Goal: Information Seeking & Learning: Learn about a topic

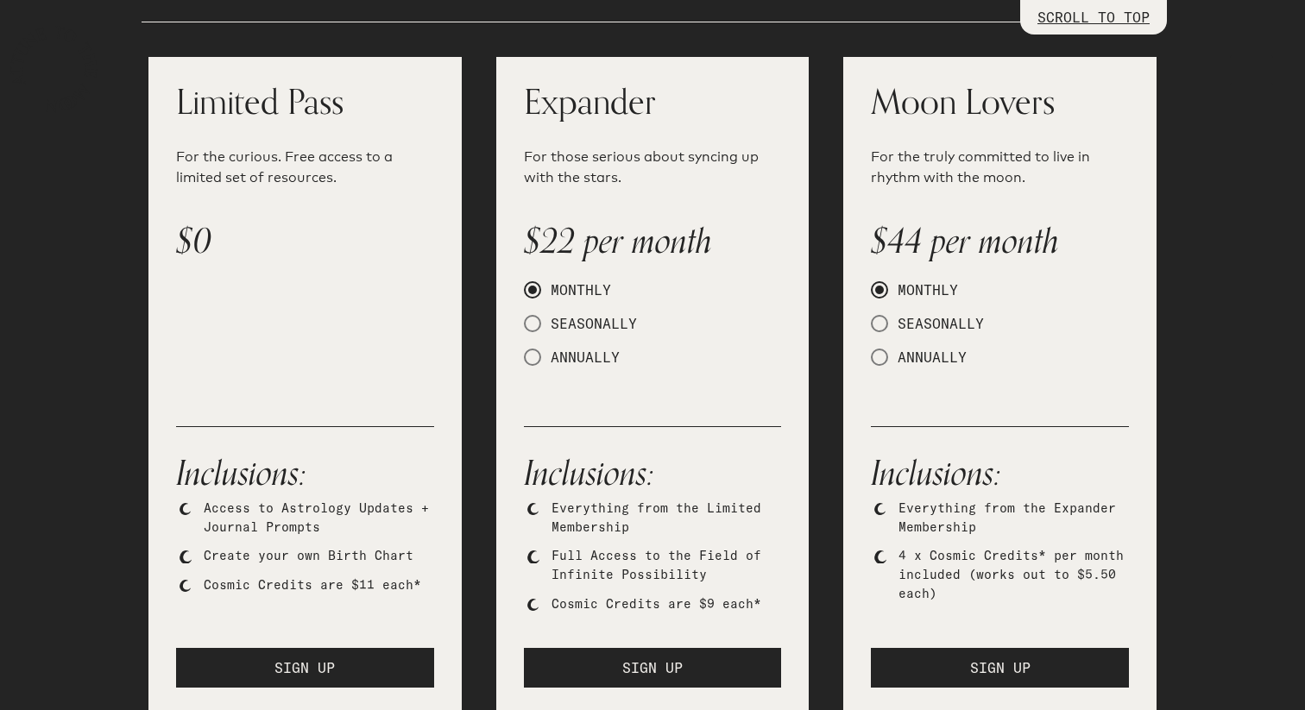
scroll to position [930, 0]
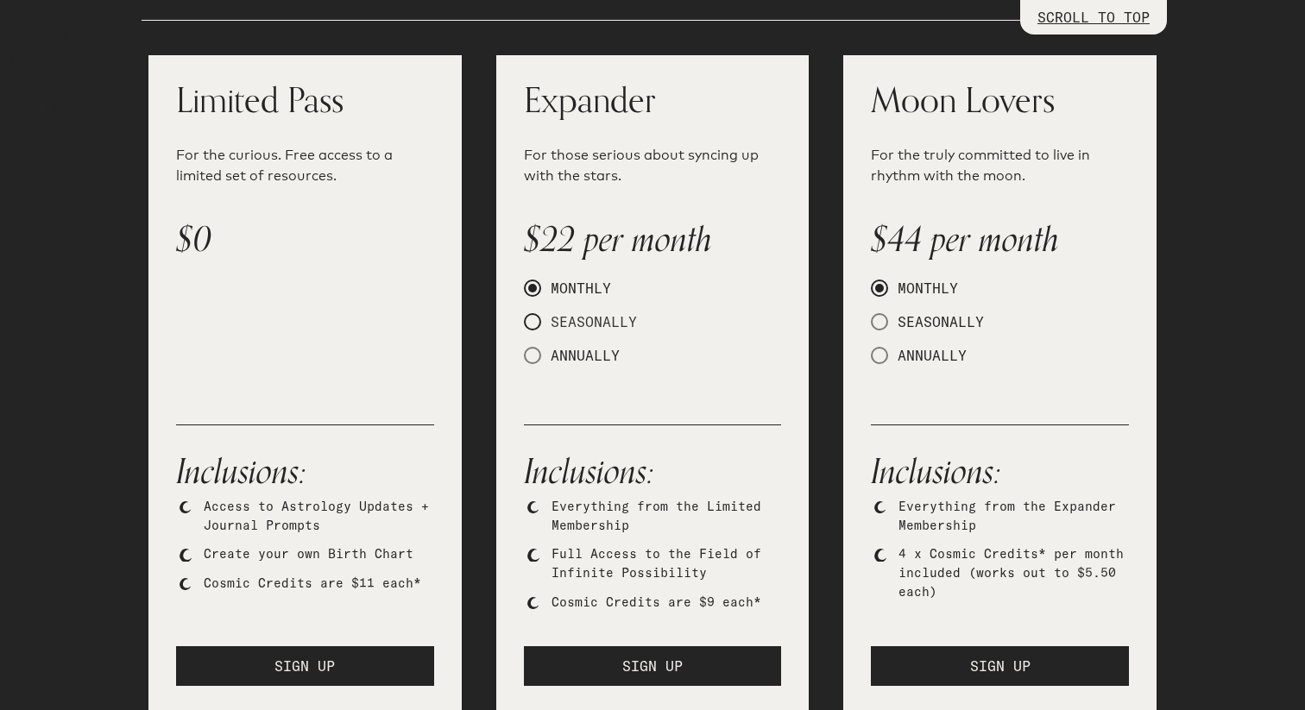
click at [538, 319] on span at bounding box center [532, 321] width 17 height 17
click at [535, 319] on input "SEASONALLY" at bounding box center [529, 322] width 11 height 11
radio input "true"
click at [535, 353] on span at bounding box center [532, 355] width 17 height 17
click at [535, 353] on input "ANNUALLY" at bounding box center [529, 355] width 11 height 11
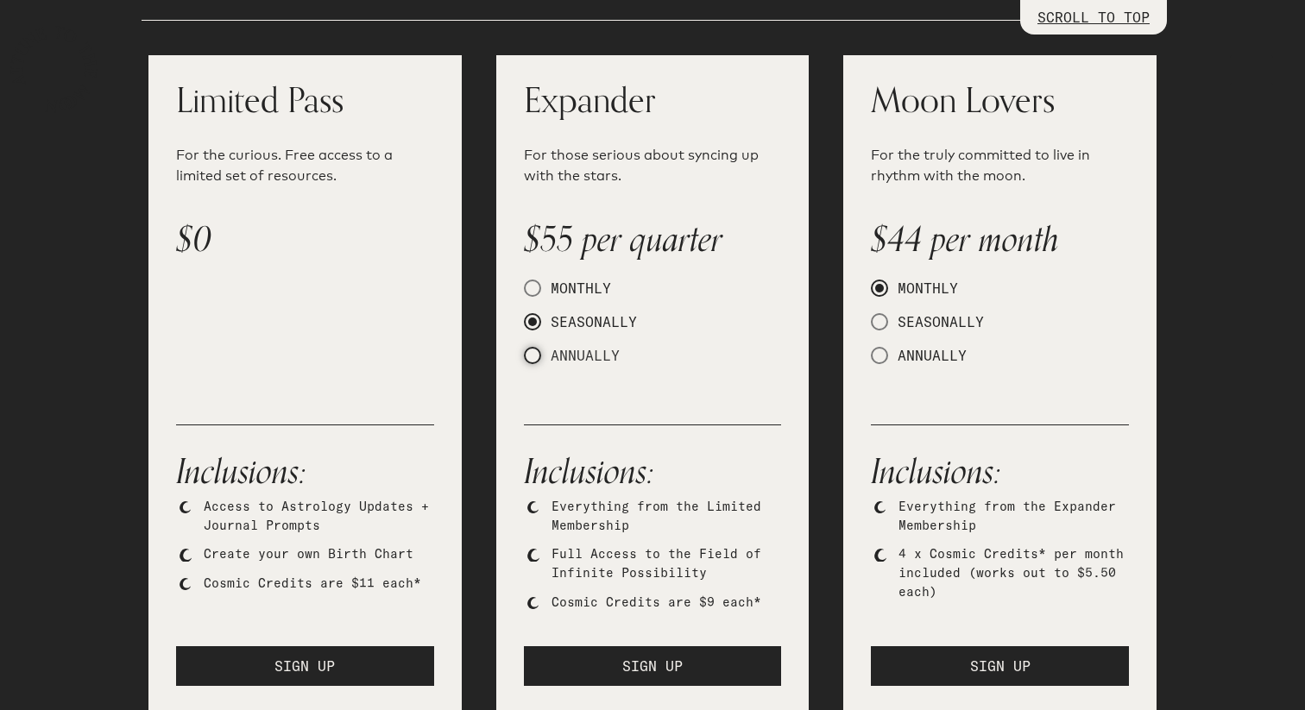
radio input "true"
click at [532, 295] on span at bounding box center [532, 288] width 17 height 17
click at [532, 294] on input "MONTHLY" at bounding box center [529, 288] width 11 height 11
radio input "true"
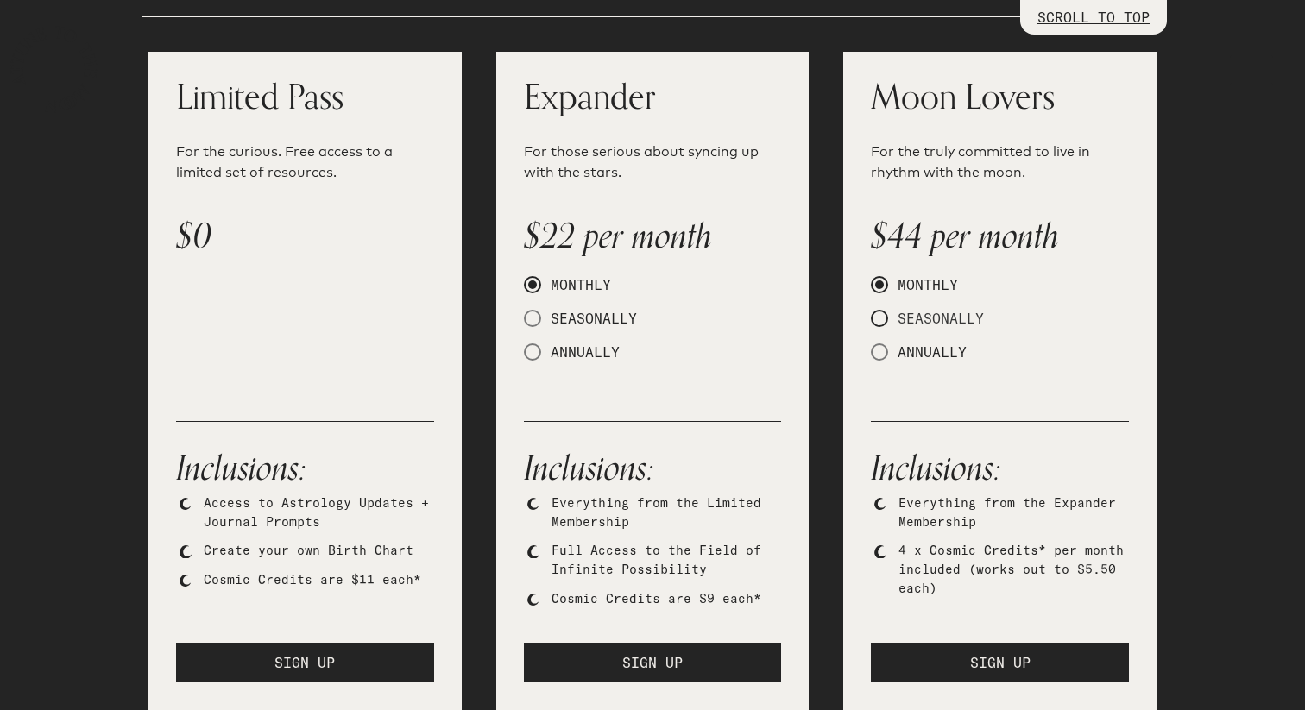
click at [879, 323] on span at bounding box center [879, 318] width 17 height 17
click at [879, 323] on input "SEASONALLY" at bounding box center [876, 318] width 11 height 11
radio input "true"
click at [884, 279] on span at bounding box center [879, 284] width 17 height 17
click at [882, 280] on input "MONTHLY" at bounding box center [876, 285] width 11 height 11
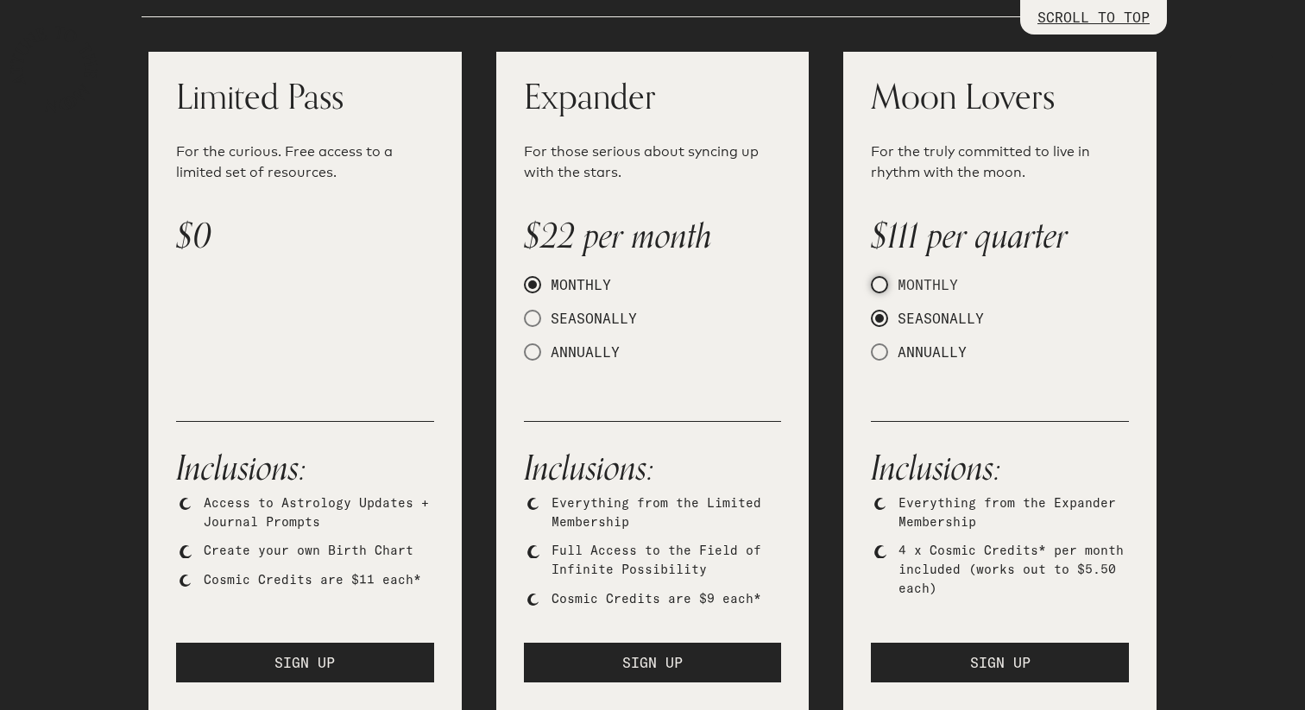
radio input "true"
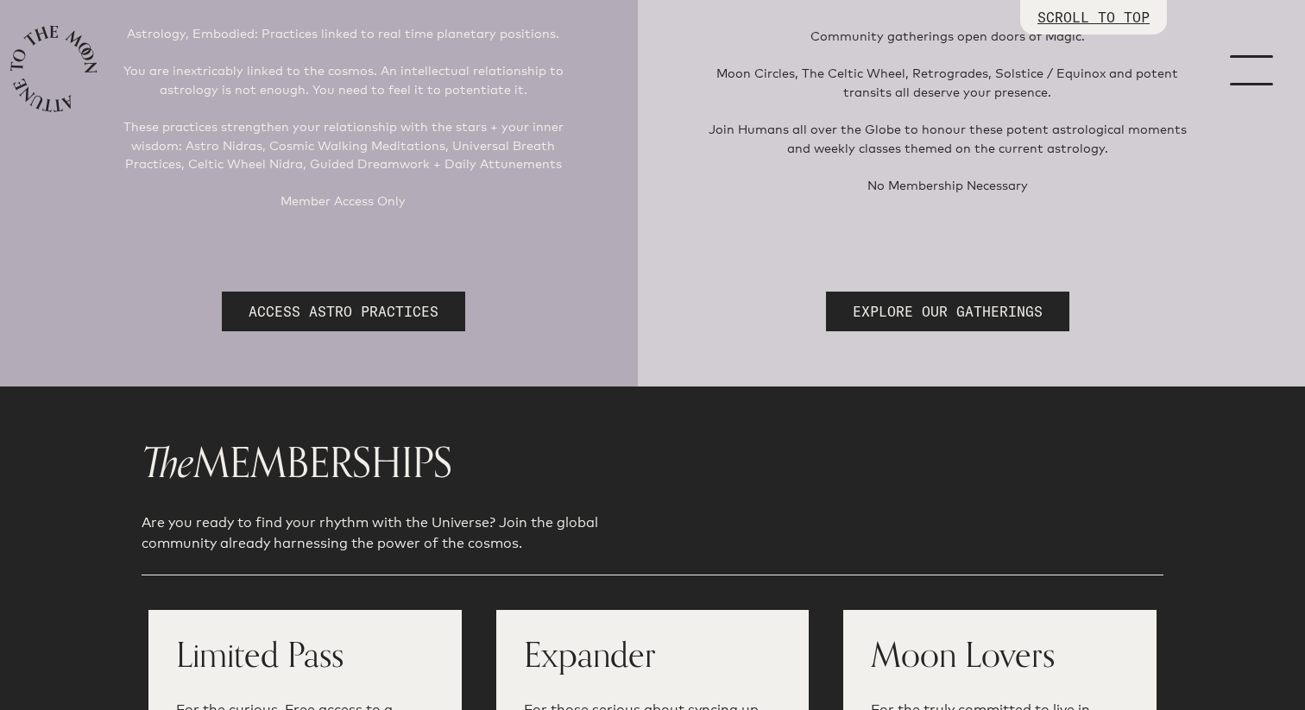
scroll to position [0, 0]
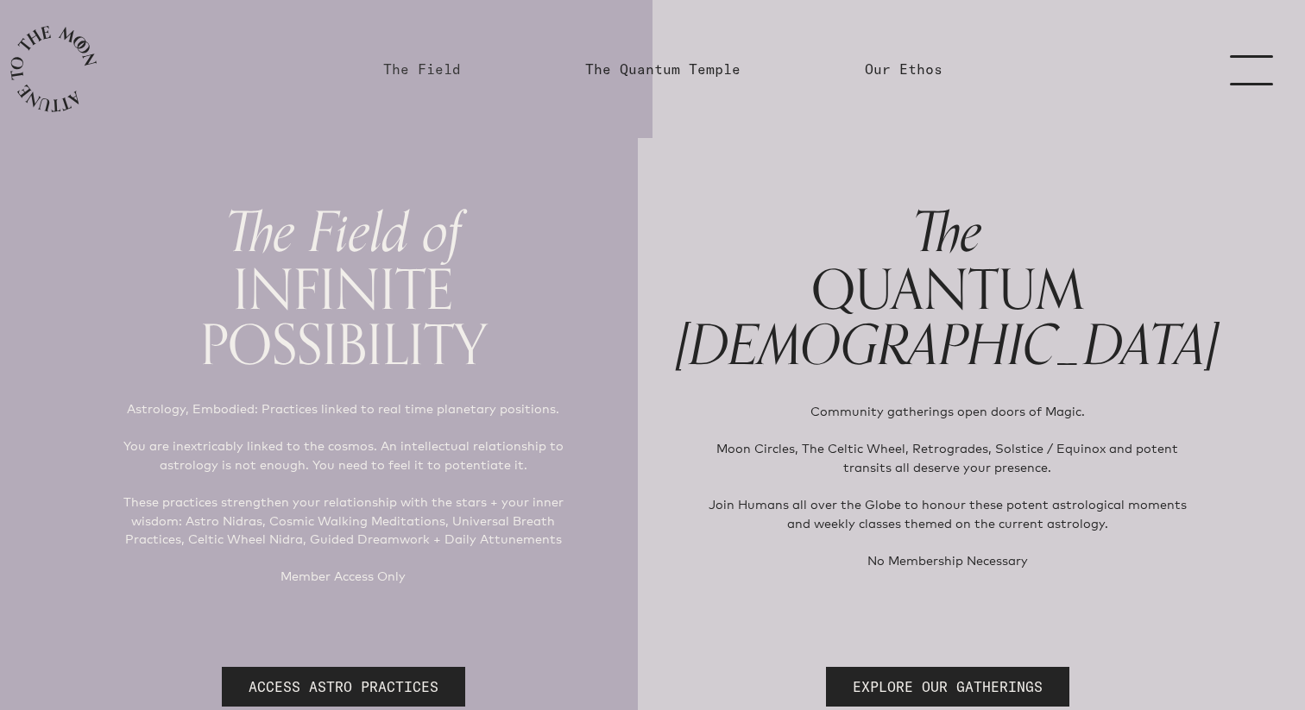
click at [429, 71] on link "The Field" at bounding box center [422, 69] width 78 height 21
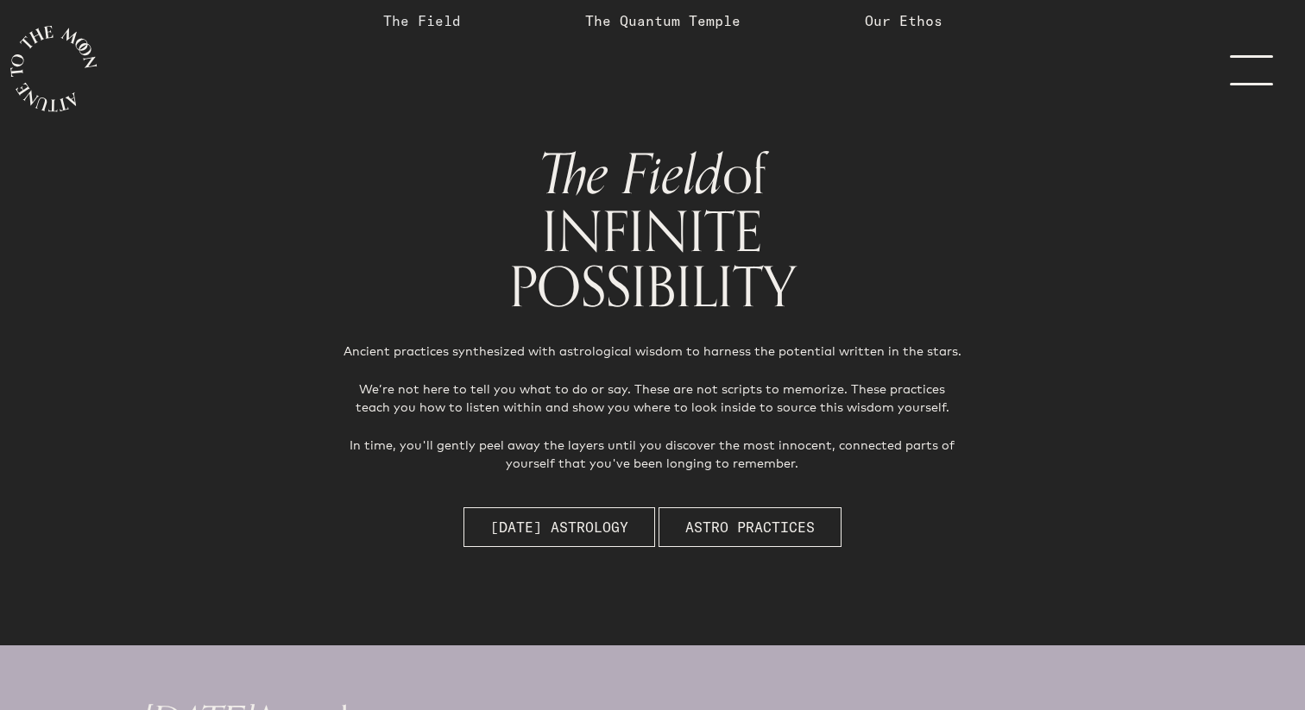
scroll to position [37, 0]
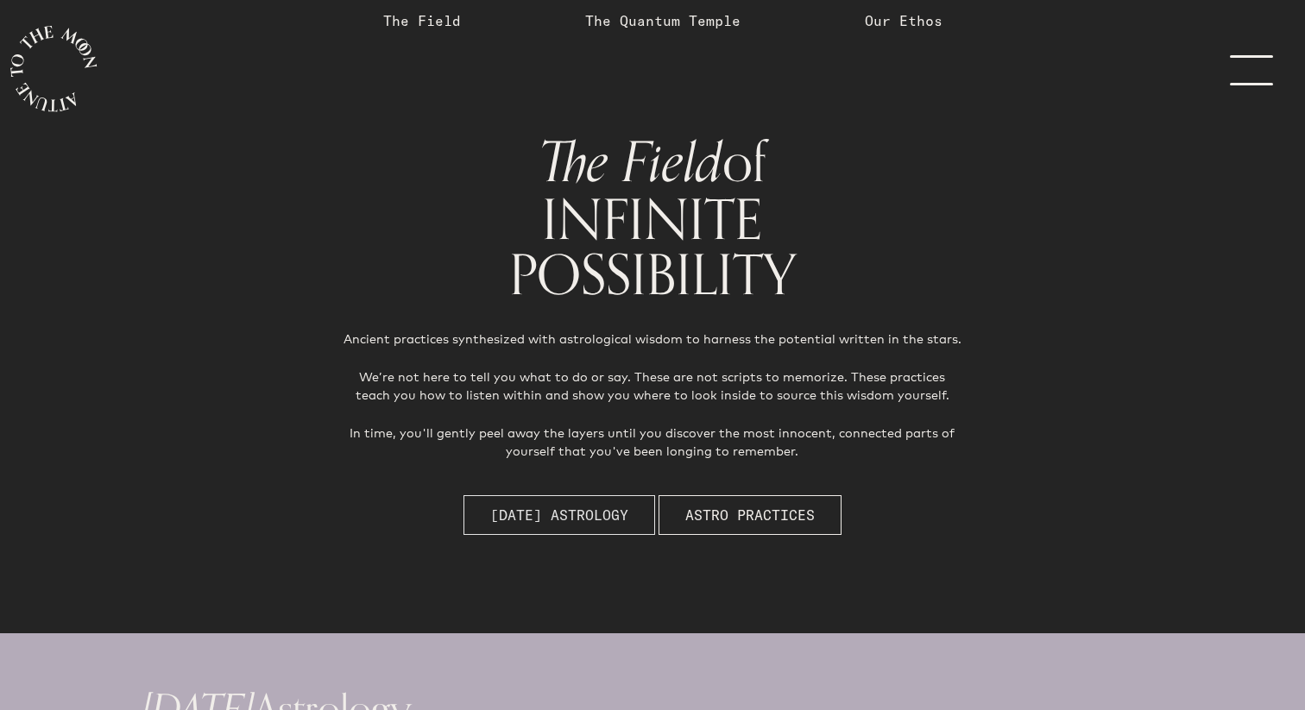
click at [576, 505] on span "[DATE] Astrology" at bounding box center [559, 515] width 138 height 21
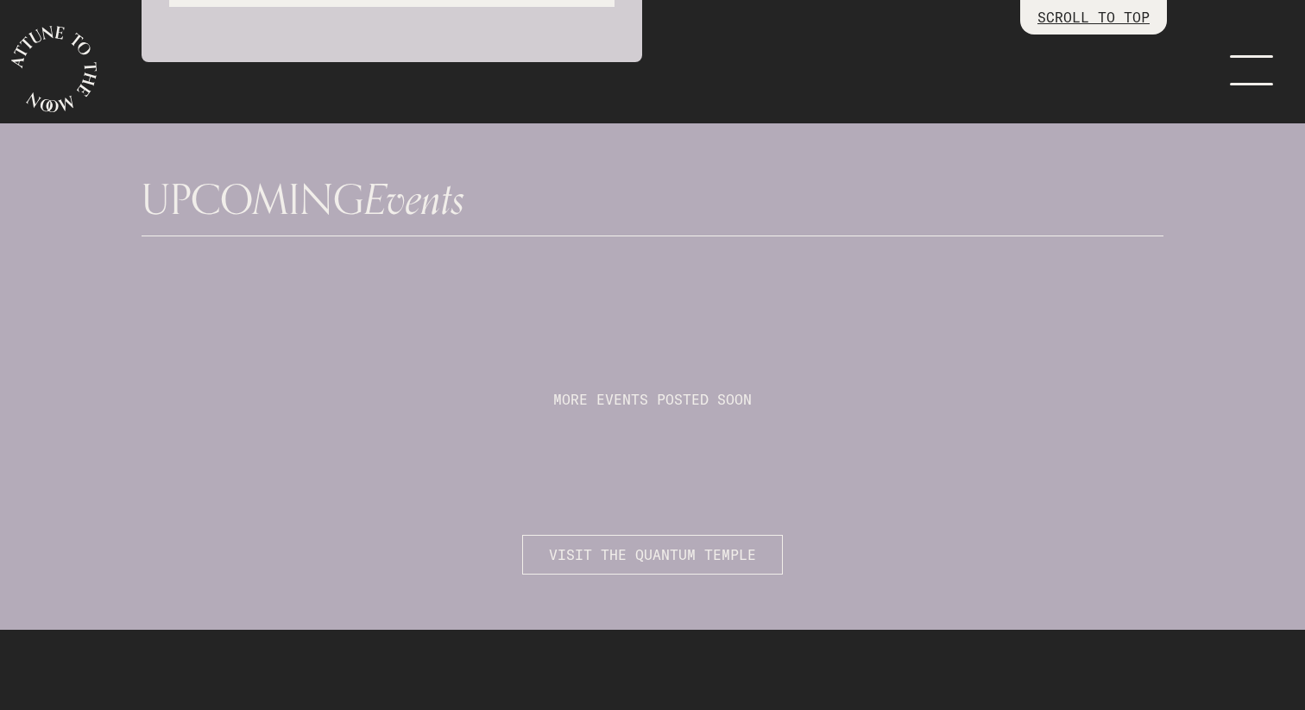
scroll to position [4295, 0]
